Goal: Task Accomplishment & Management: Manage account settings

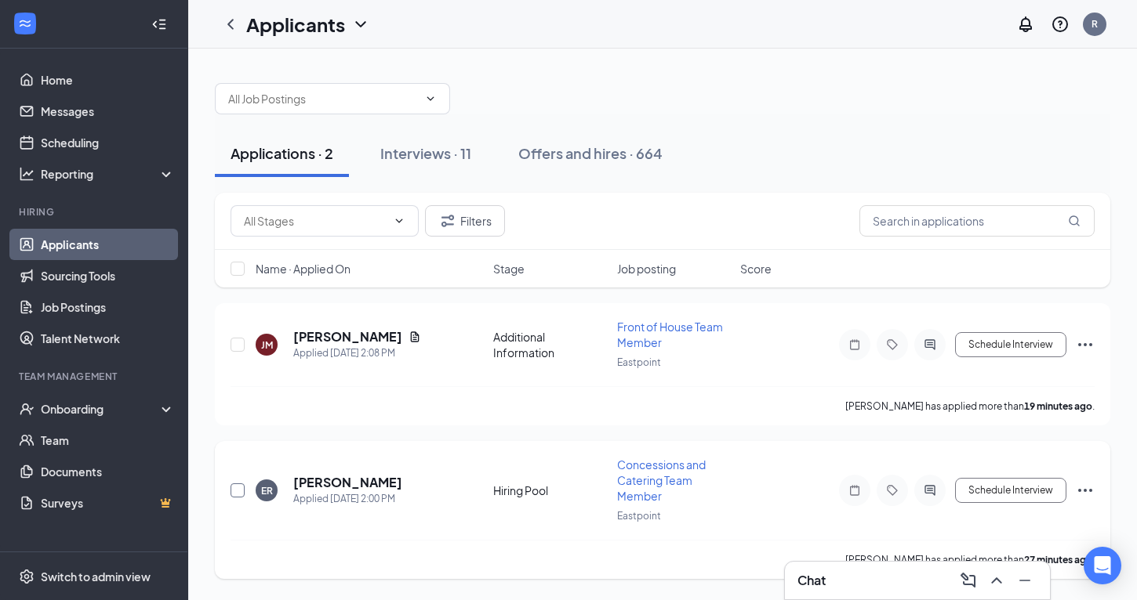
click at [238, 493] on input "checkbox" at bounding box center [237, 491] width 14 height 14
checkbox input "true"
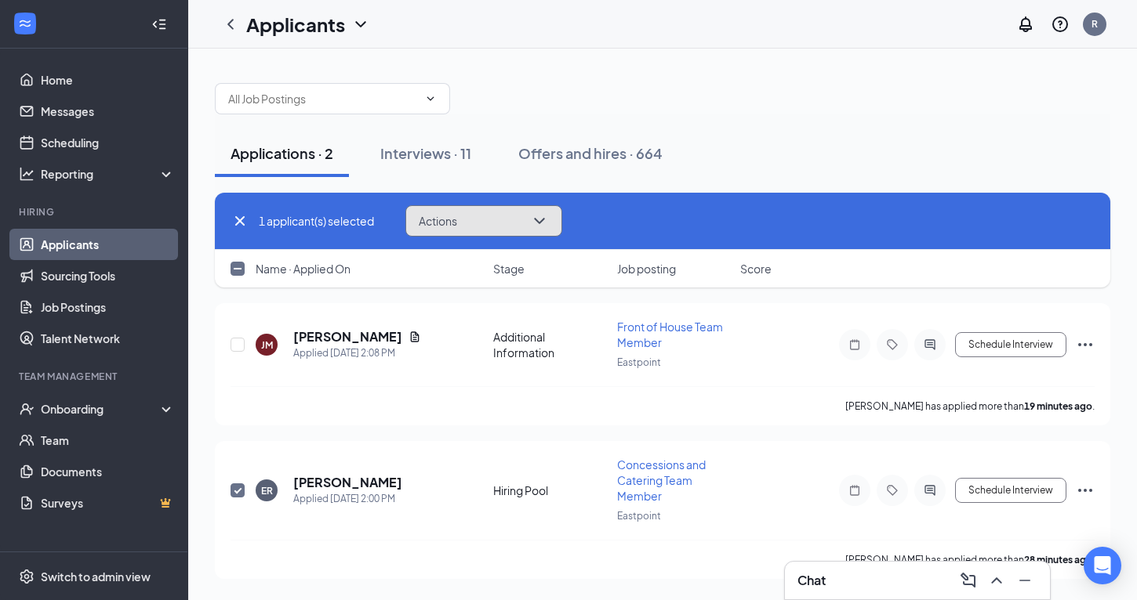
click at [546, 221] on icon "ChevronDown" at bounding box center [539, 221] width 19 height 19
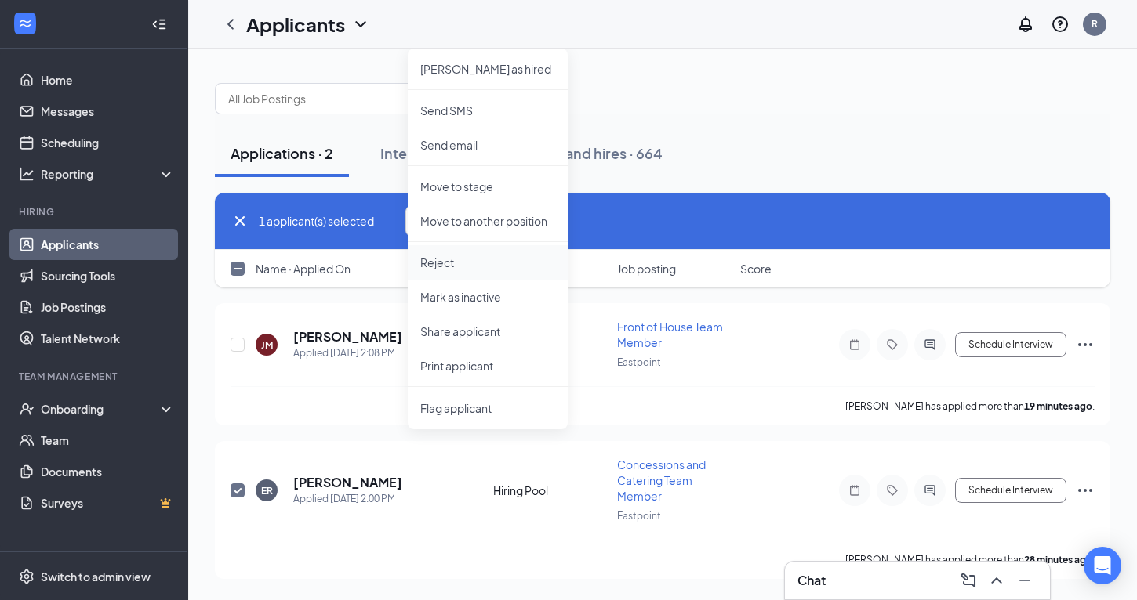
click at [448, 263] on p "Reject" at bounding box center [487, 263] width 135 height 16
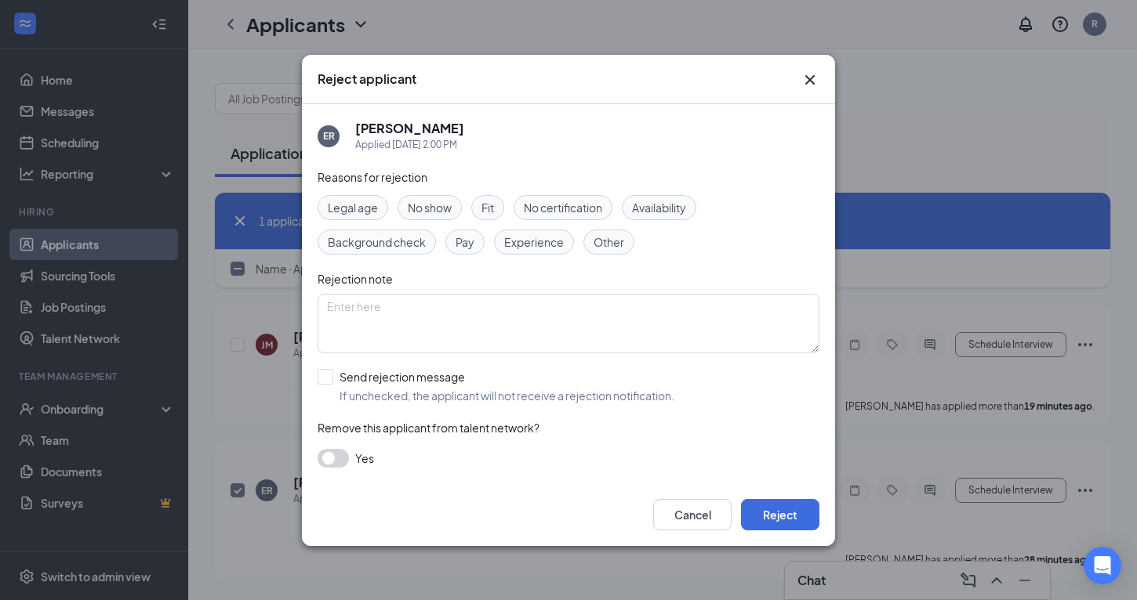
drag, startPoint x: 328, startPoint y: 372, endPoint x: 422, endPoint y: 407, distance: 99.4
click at [332, 372] on input "Send rejection message If unchecked, the applicant will not receive a rejection…" at bounding box center [495, 386] width 357 height 34
checkbox input "true"
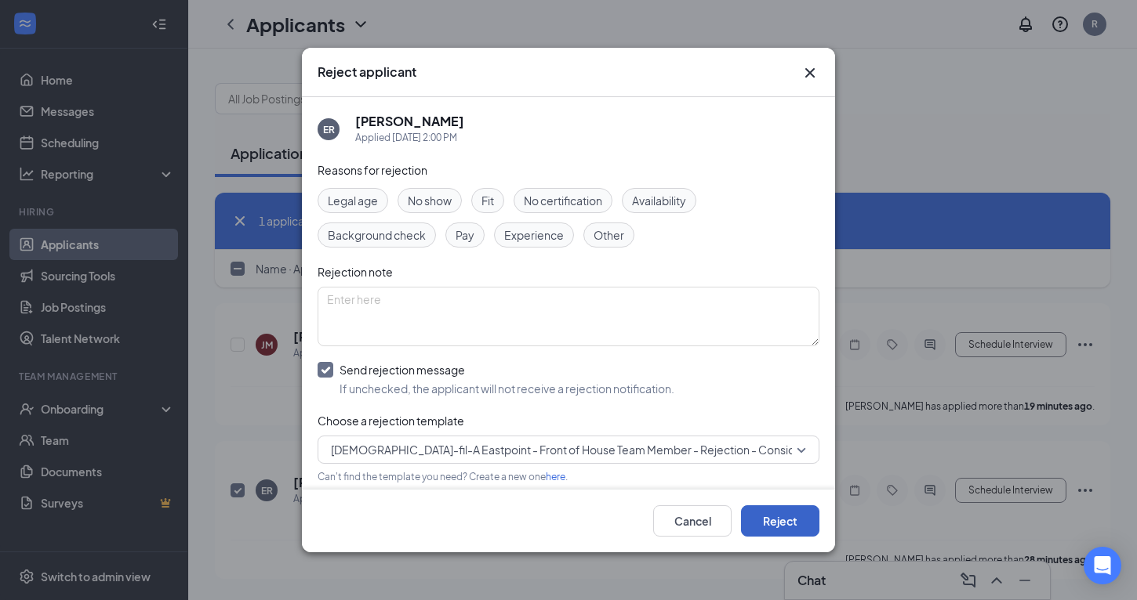
click at [774, 522] on button "Reject" at bounding box center [780, 521] width 78 height 31
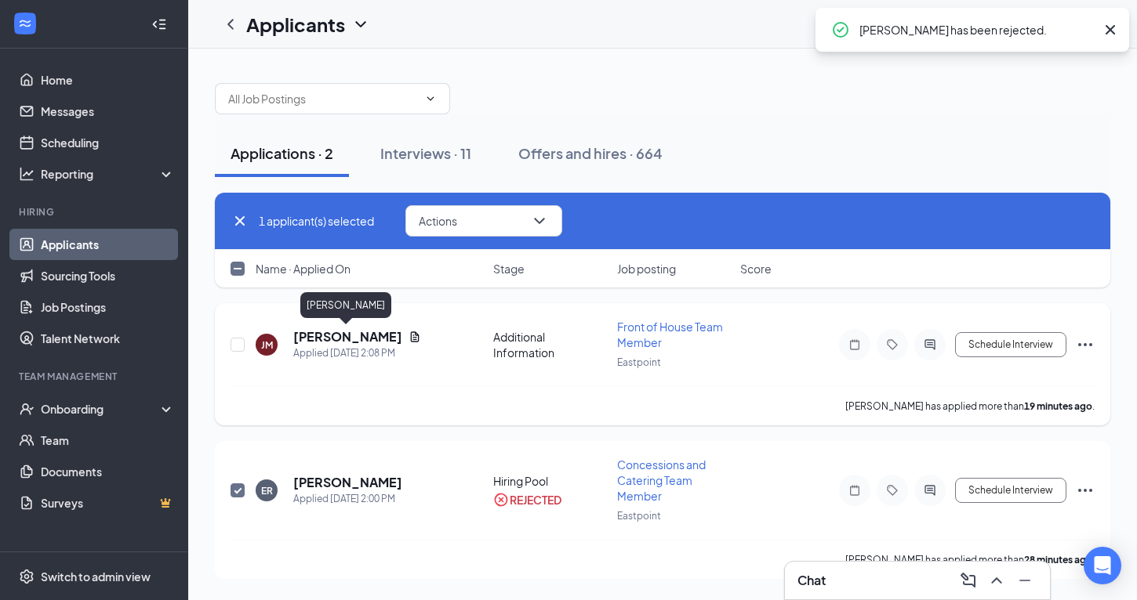
click at [356, 332] on h5 "[PERSON_NAME]" at bounding box center [347, 336] width 109 height 17
checkbox input "false"
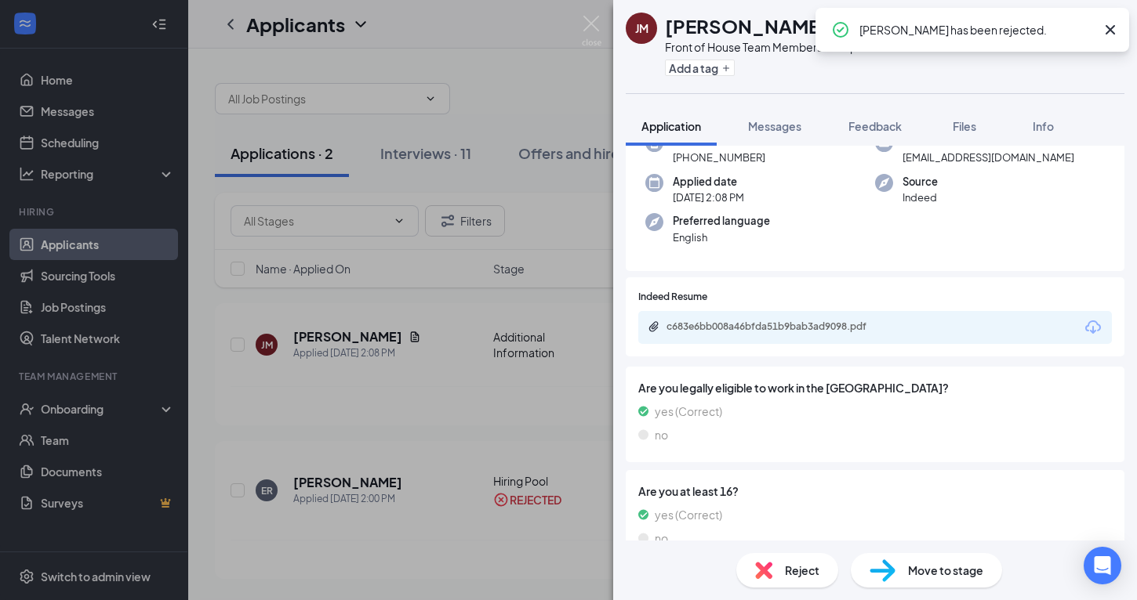
scroll to position [150, 0]
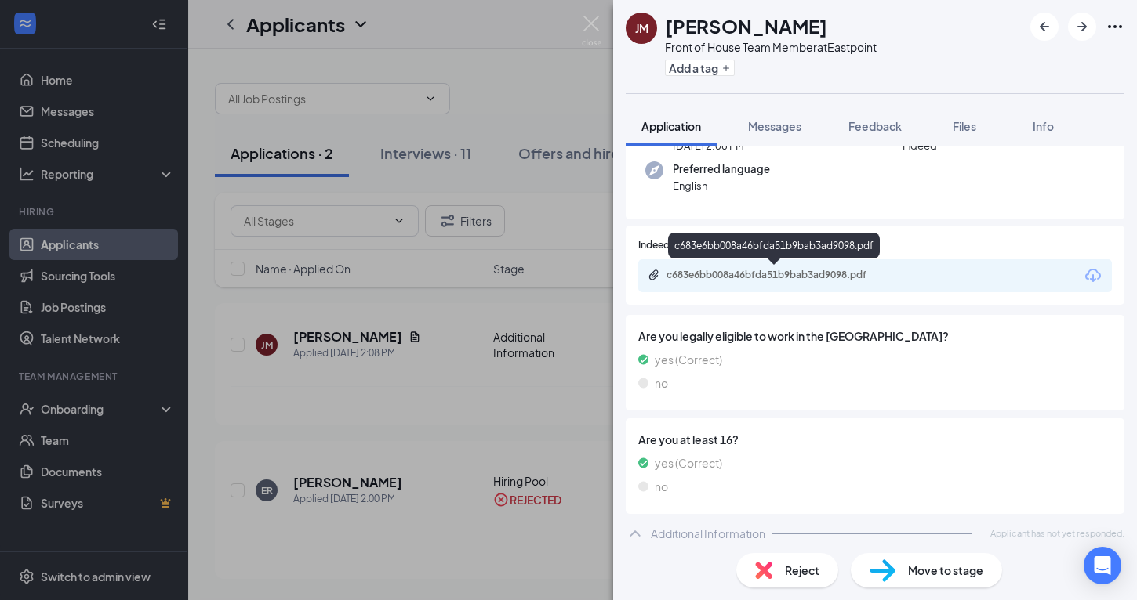
click at [735, 278] on div "c683e6bb008a46bfda51b9bab3ad9098.pdf" at bounding box center [775, 275] width 219 height 13
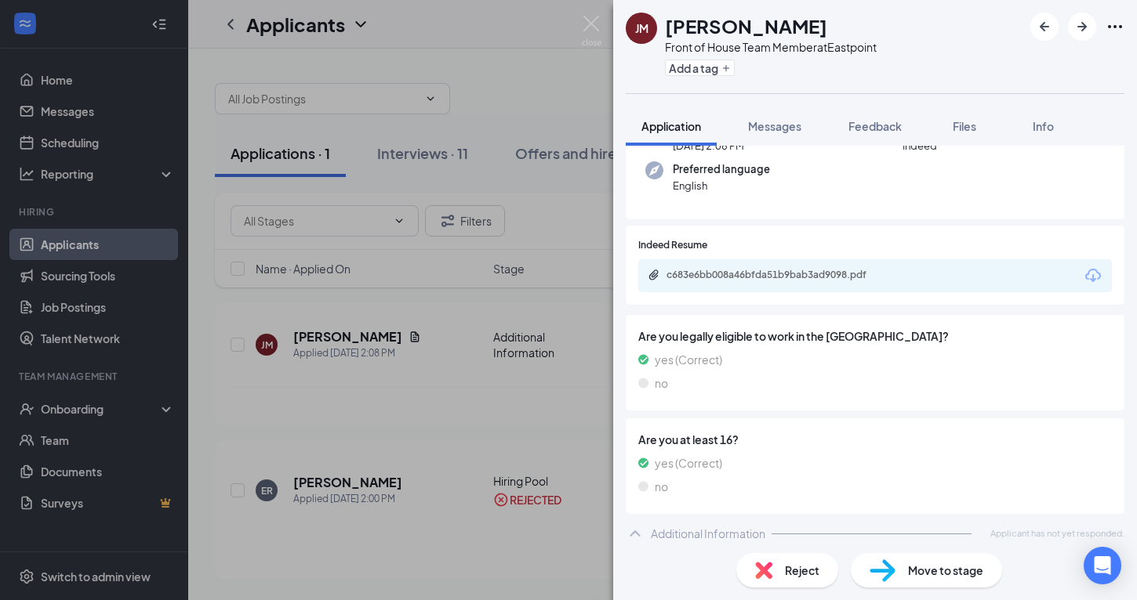
click at [821, 578] on div "Reject" at bounding box center [787, 570] width 102 height 34
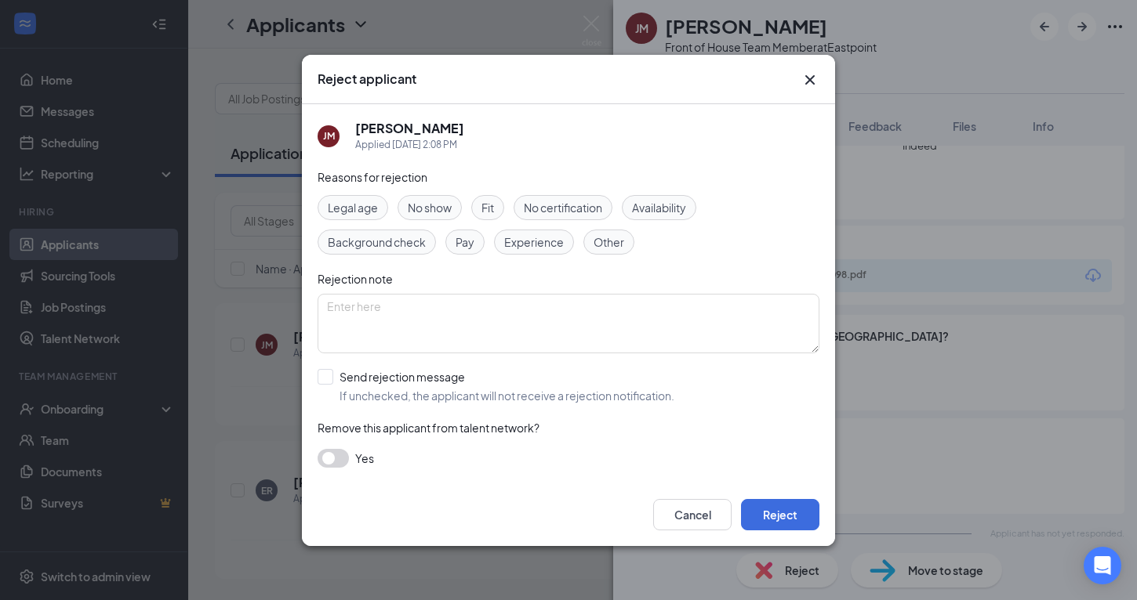
drag, startPoint x: 330, startPoint y: 381, endPoint x: 418, endPoint y: 402, distance: 90.3
click at [330, 380] on input "Send rejection message If unchecked, the applicant will not receive a rejection…" at bounding box center [495, 386] width 357 height 34
checkbox input "true"
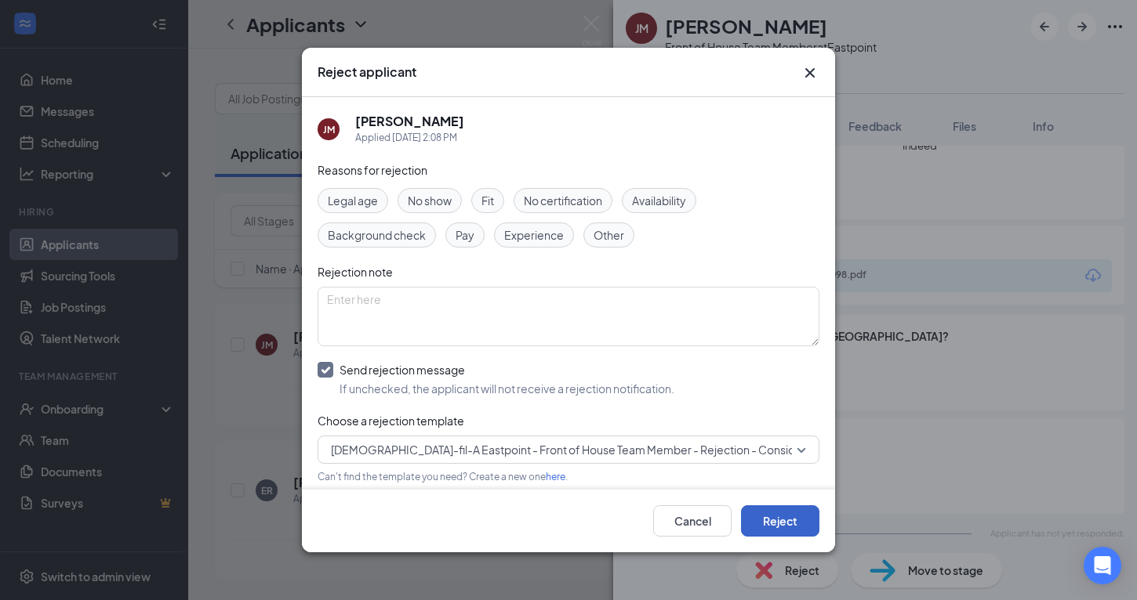
click at [779, 523] on button "Reject" at bounding box center [780, 521] width 78 height 31
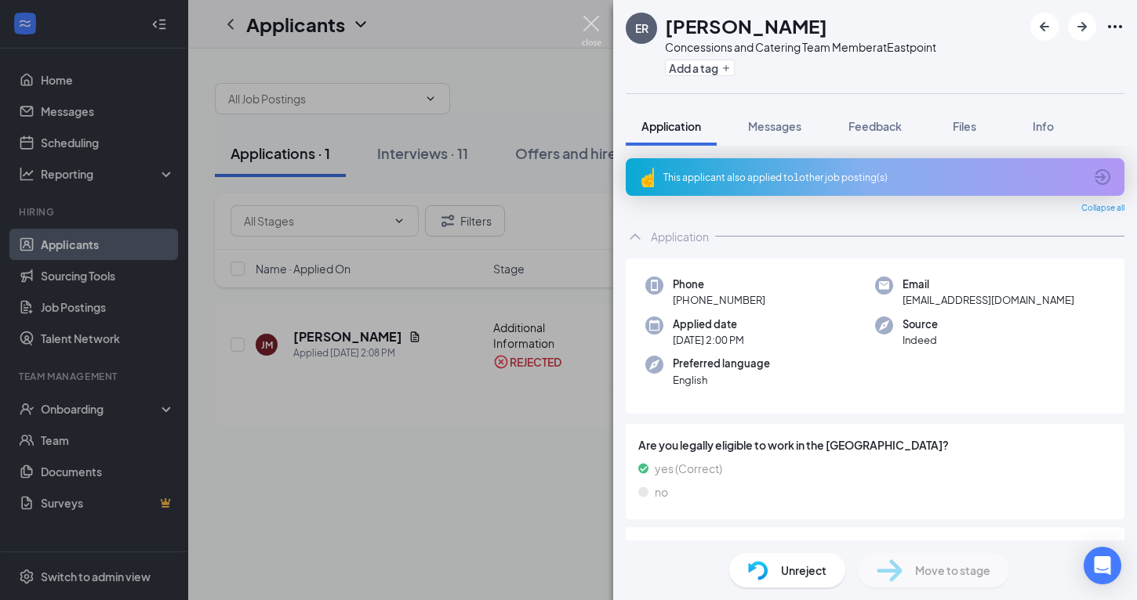
click at [593, 19] on img at bounding box center [592, 31] width 20 height 31
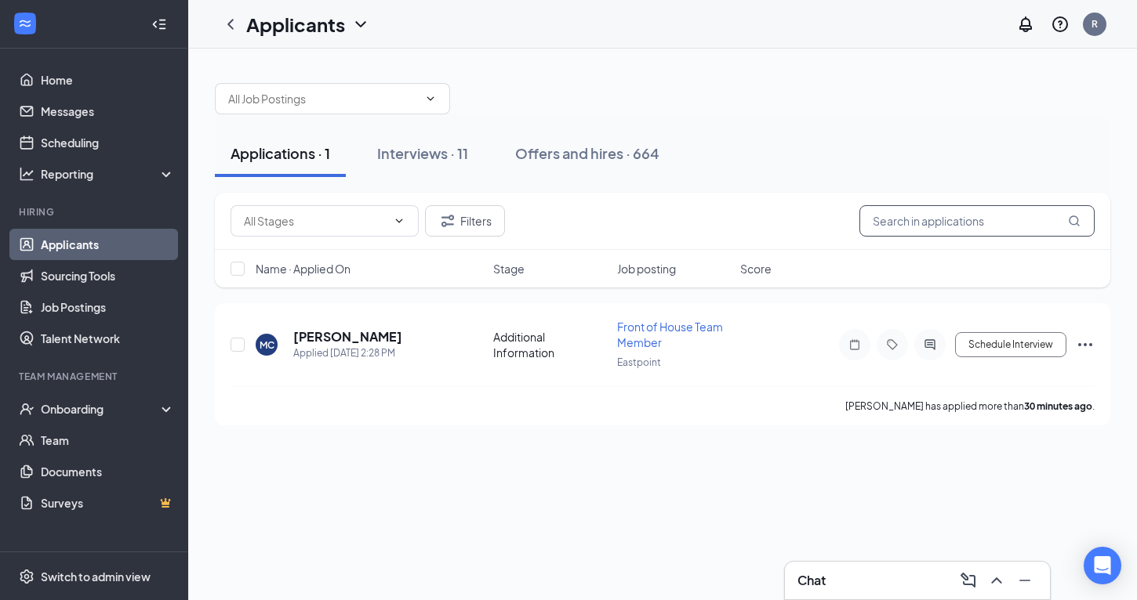
click at [923, 217] on input "text" at bounding box center [976, 220] width 235 height 31
click at [347, 333] on h5 "[PERSON_NAME]" at bounding box center [347, 336] width 109 height 17
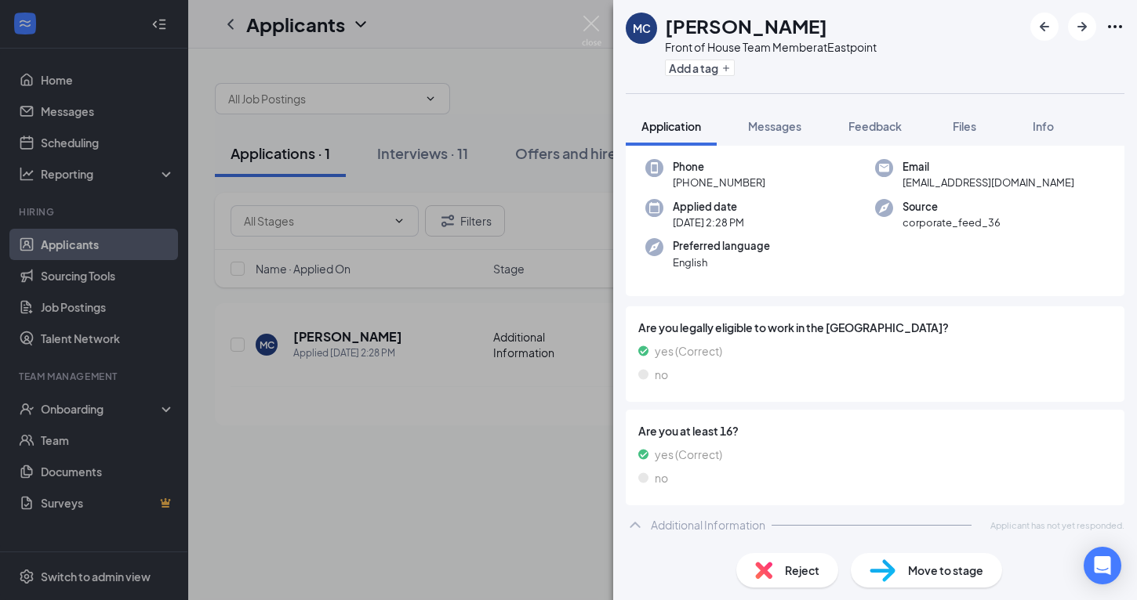
click at [802, 567] on span "Reject" at bounding box center [802, 570] width 34 height 17
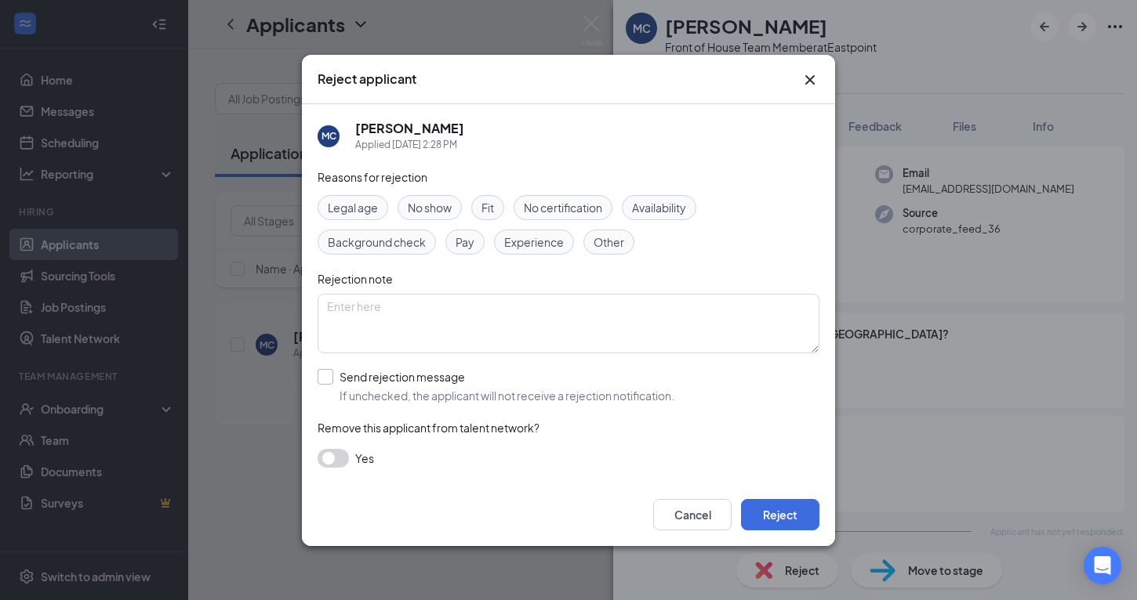
click at [325, 376] on input "Send rejection message If unchecked, the applicant will not receive a rejection…" at bounding box center [495, 386] width 357 height 34
checkbox input "true"
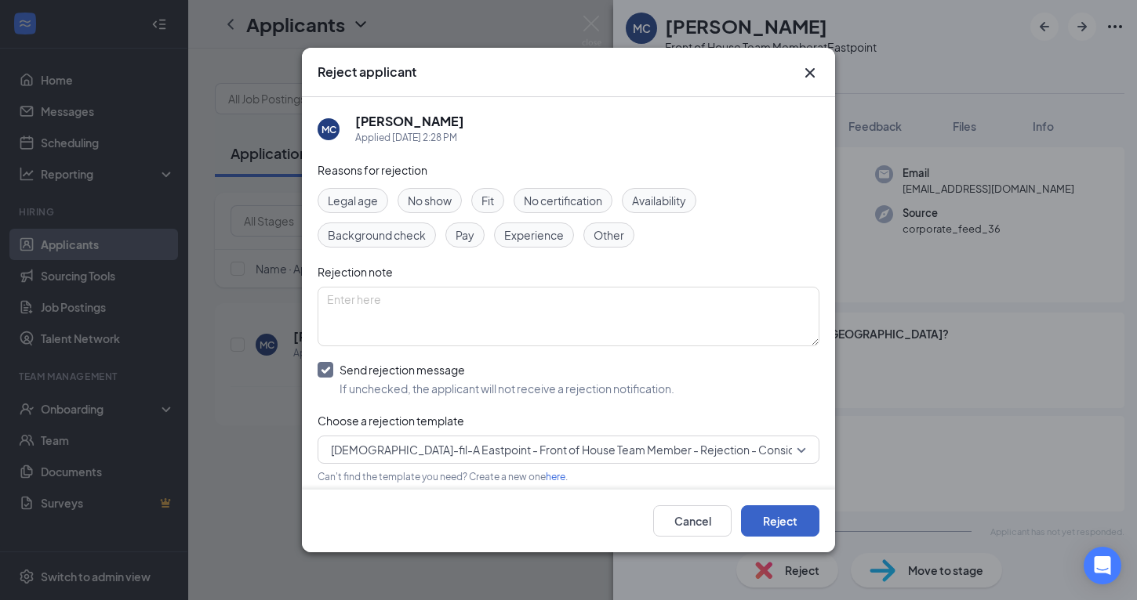
click at [778, 529] on button "Reject" at bounding box center [780, 521] width 78 height 31
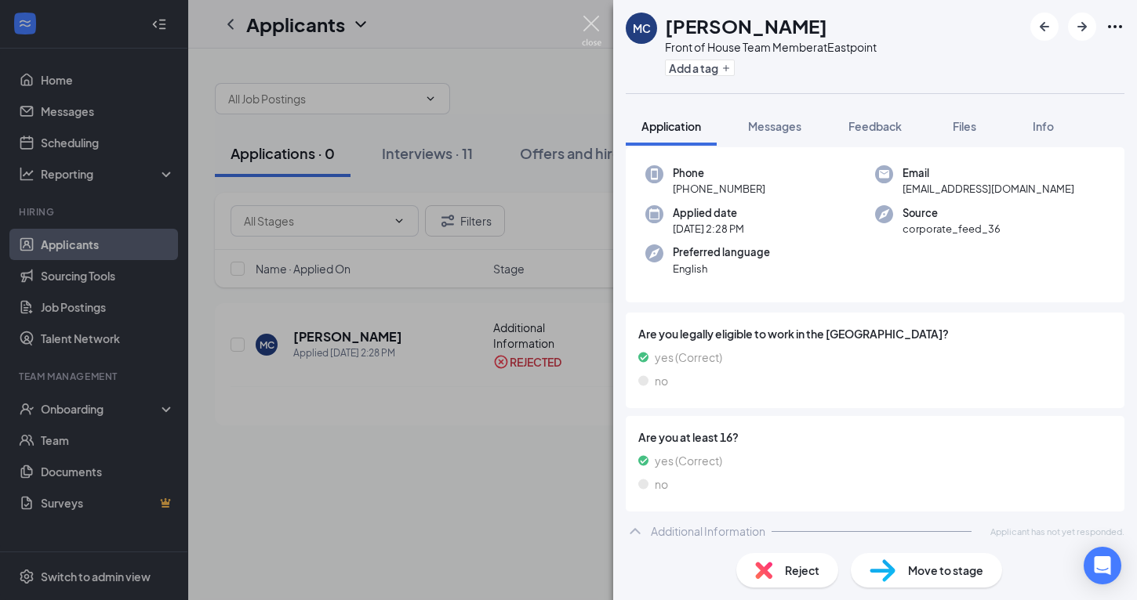
click at [590, 22] on img at bounding box center [592, 31] width 20 height 31
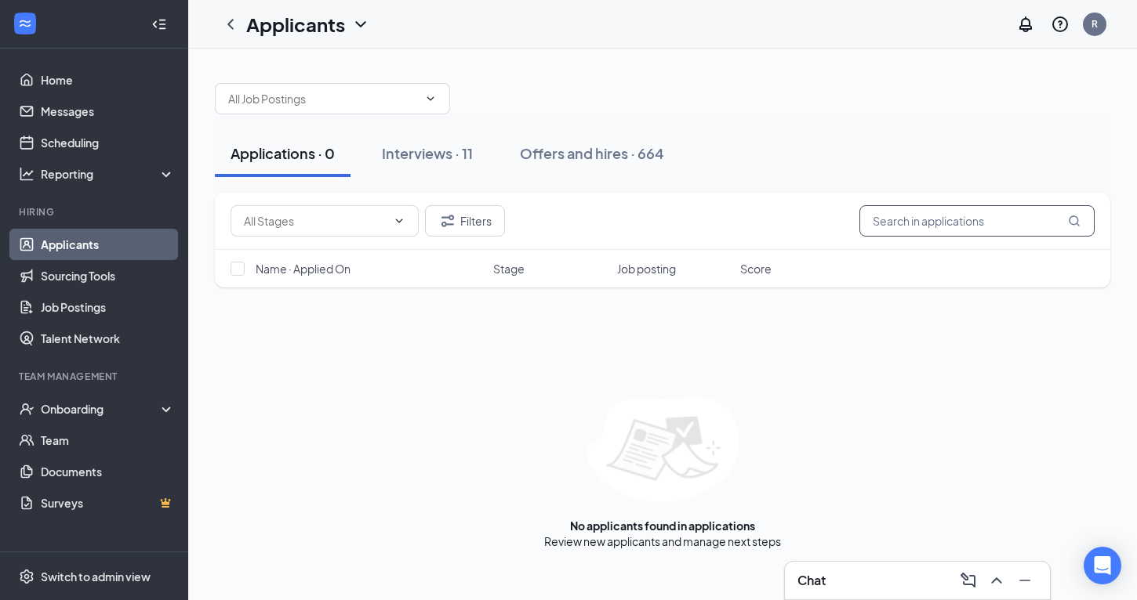
click at [919, 223] on input "text" at bounding box center [976, 220] width 235 height 31
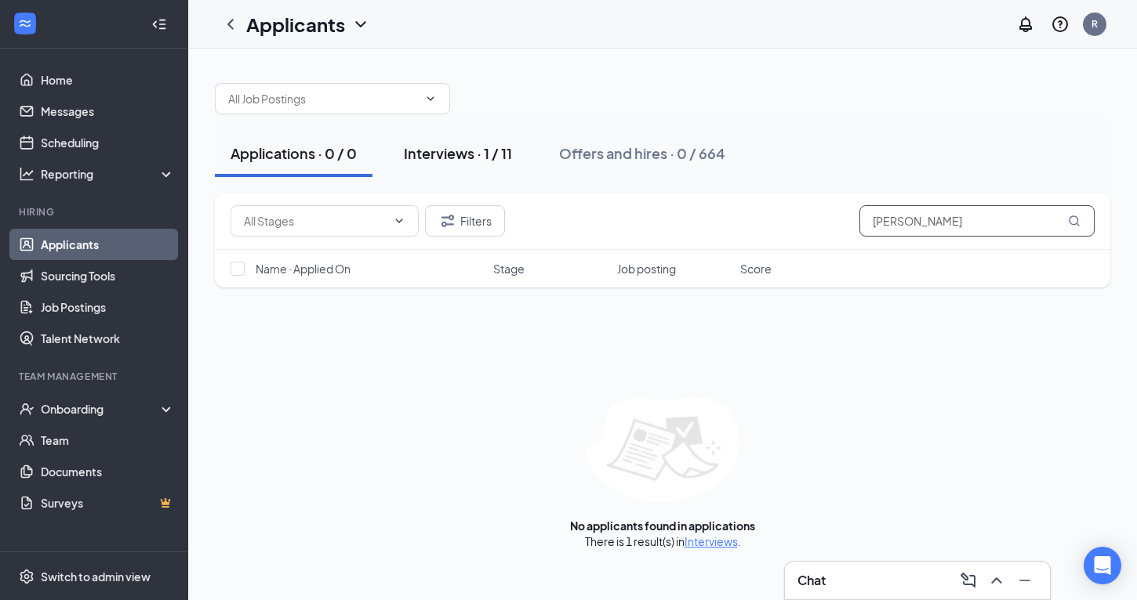
type input "[PERSON_NAME]"
click at [462, 156] on div "Interviews · 1 / 11" at bounding box center [458, 153] width 108 height 20
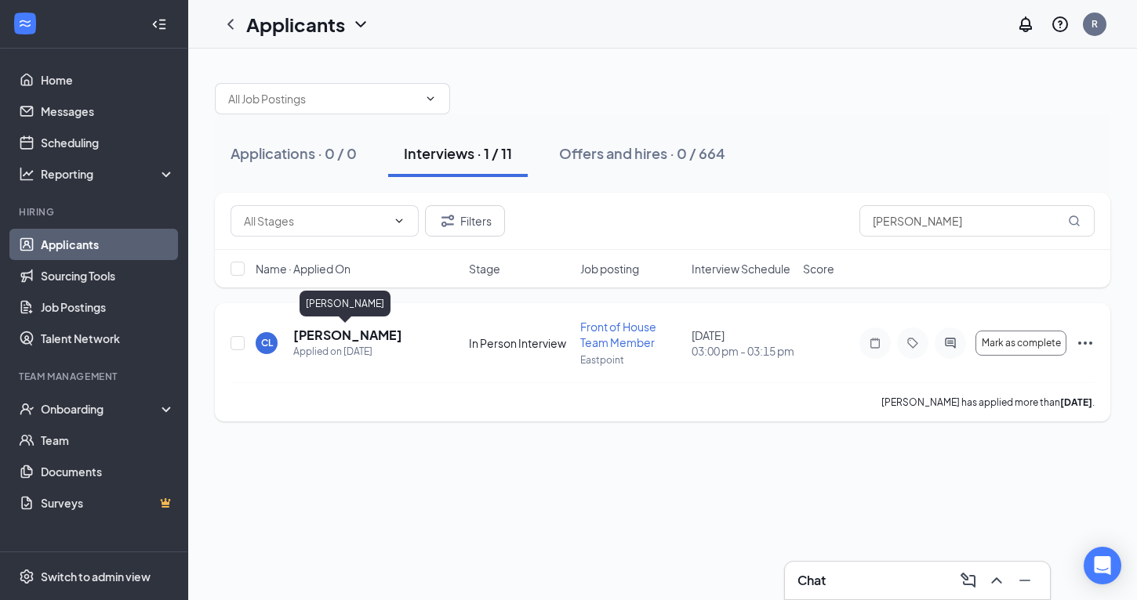
click at [310, 330] on h5 "[PERSON_NAME]" at bounding box center [347, 335] width 109 height 17
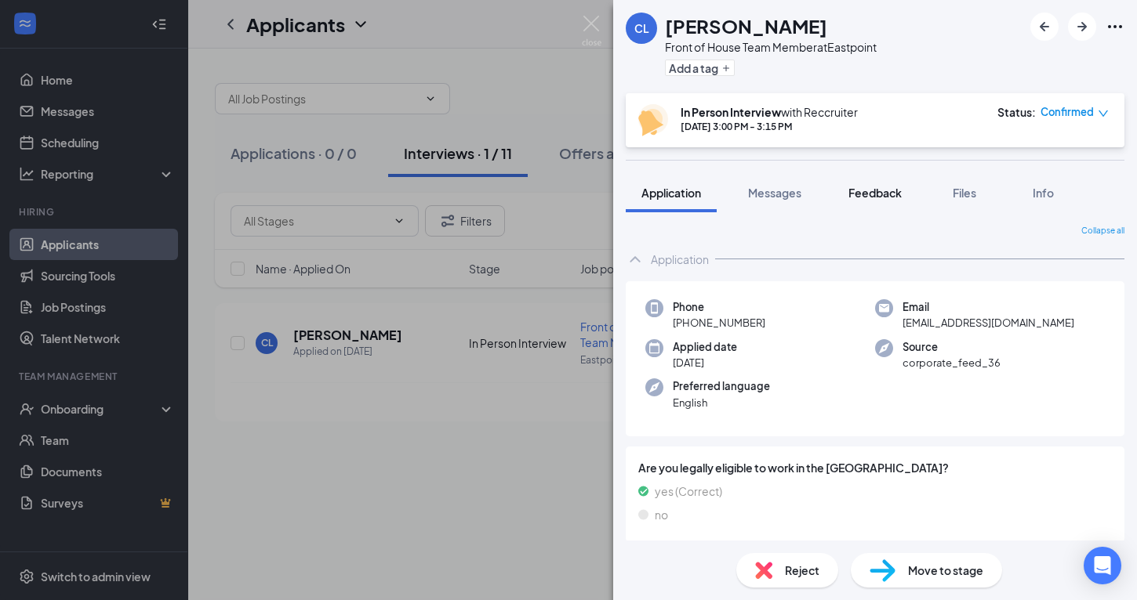
click at [875, 200] on div "Feedback" at bounding box center [874, 193] width 53 height 16
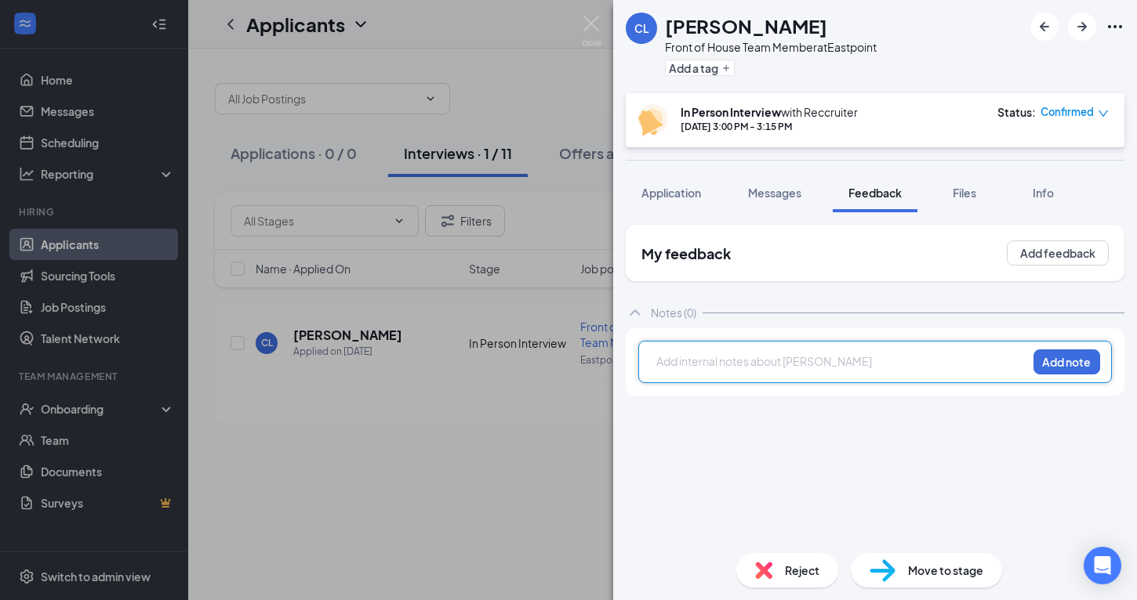
click at [702, 364] on div at bounding box center [841, 361] width 369 height 16
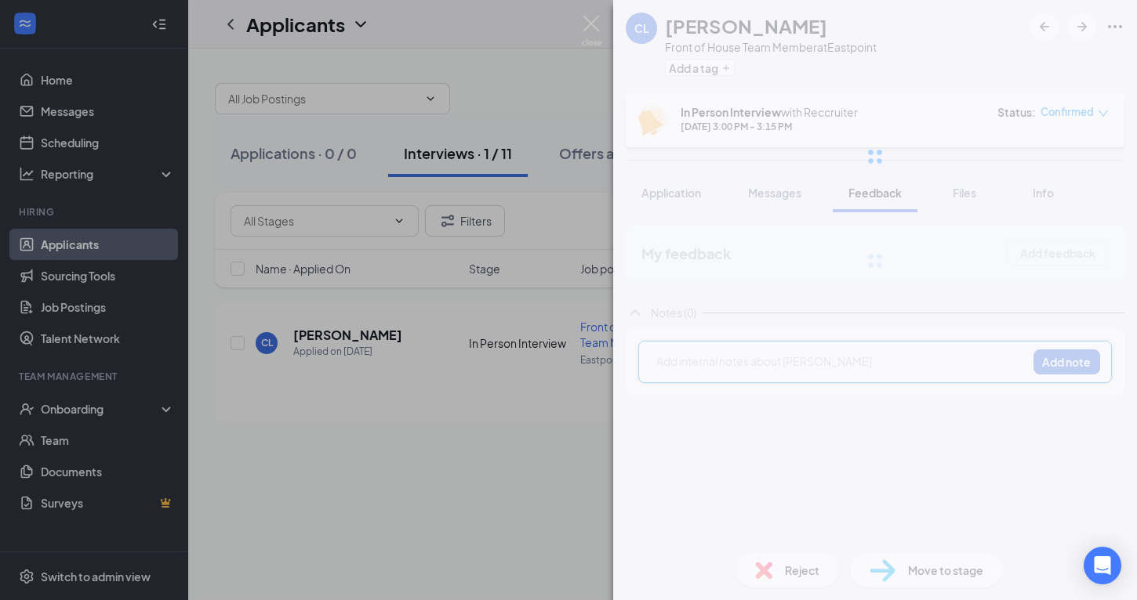
click at [658, 361] on div "CL [PERSON_NAME] Front of House Team Member at Eastpoint Add a tag In Person In…" at bounding box center [875, 300] width 524 height 600
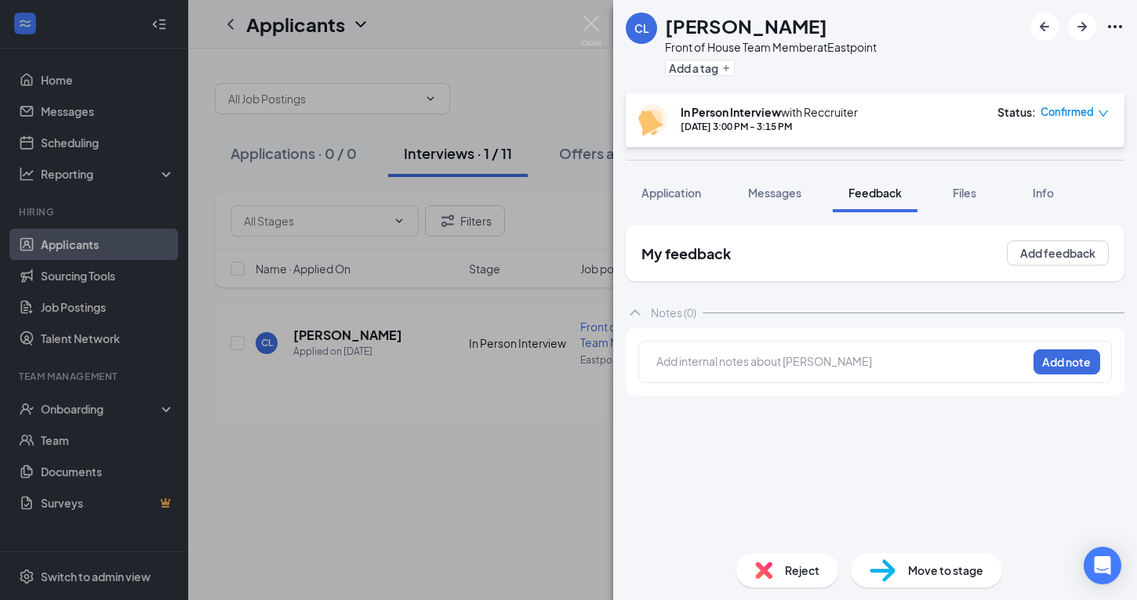
click at [656, 358] on div "CL [PERSON_NAME] Front of House Team Member at Eastpoint Add a tag In Person In…" at bounding box center [875, 300] width 524 height 600
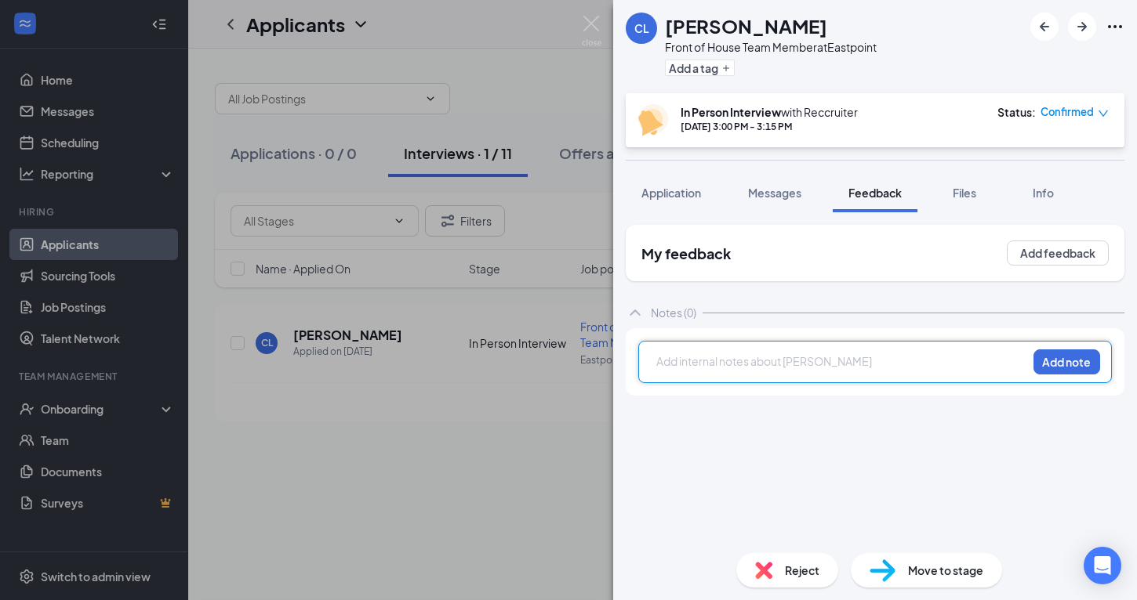
click at [843, 366] on div at bounding box center [841, 361] width 369 height 16
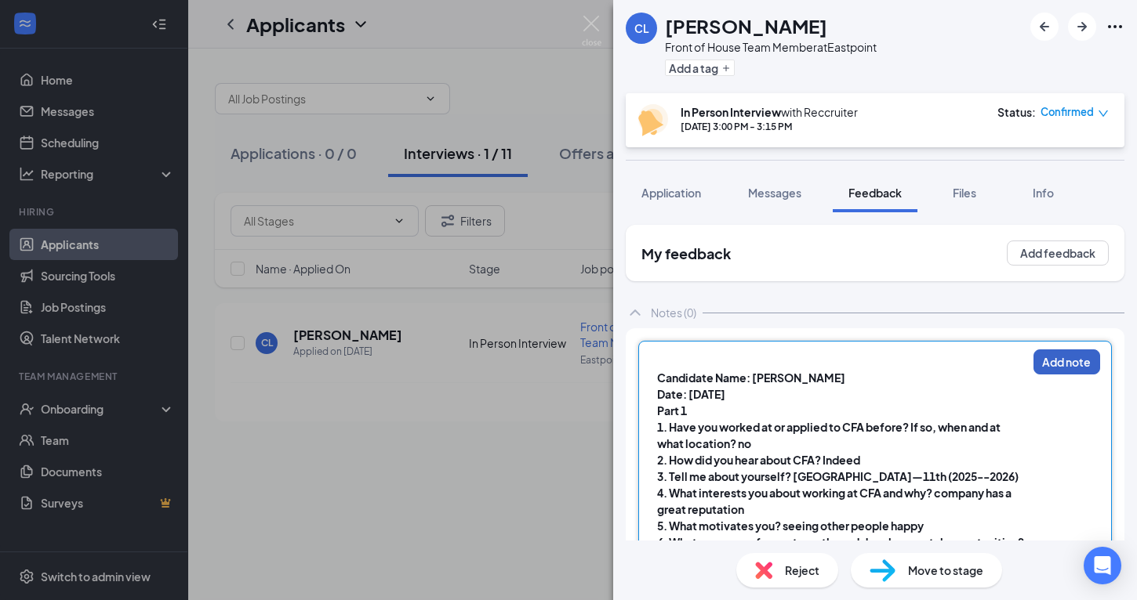
click at [1054, 362] on button "Add note" at bounding box center [1066, 362] width 67 height 25
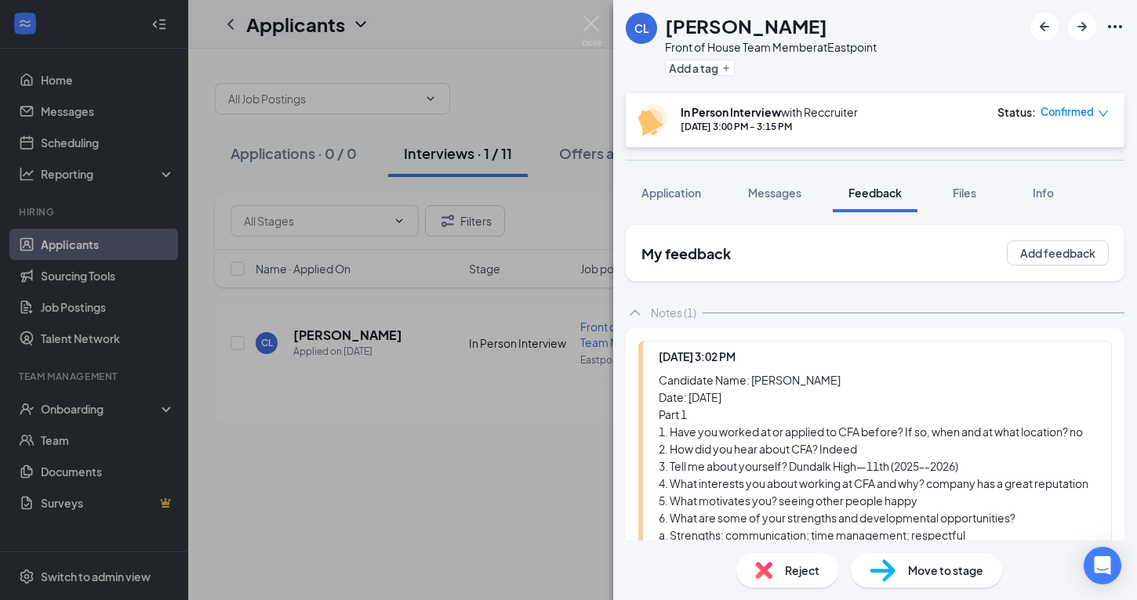
click at [592, 16] on div "CL [PERSON_NAME] Front of House Team Member at Eastpoint Add a tag In Person In…" at bounding box center [568, 300] width 1137 height 600
click at [600, 28] on img at bounding box center [592, 31] width 20 height 31
